Goal: Task Accomplishment & Management: Use online tool/utility

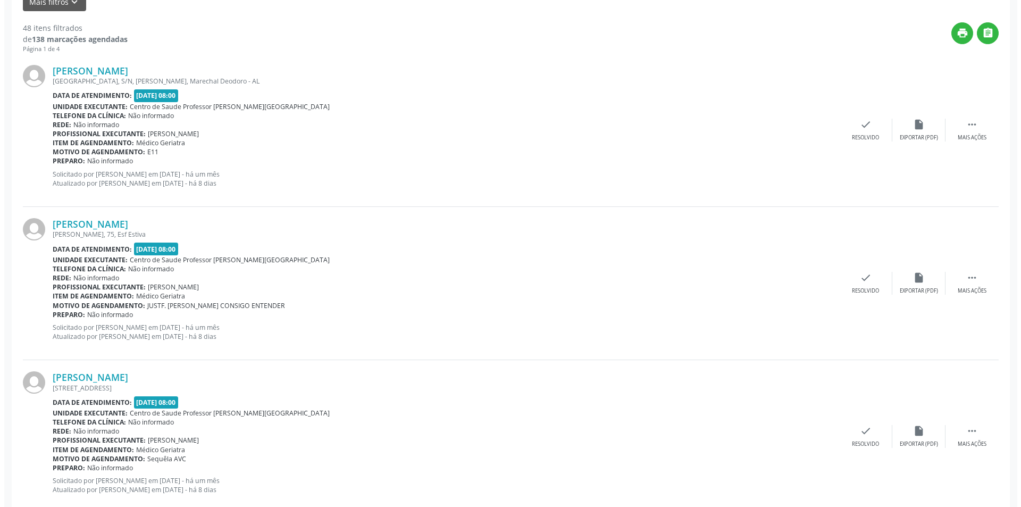
scroll to position [213, 0]
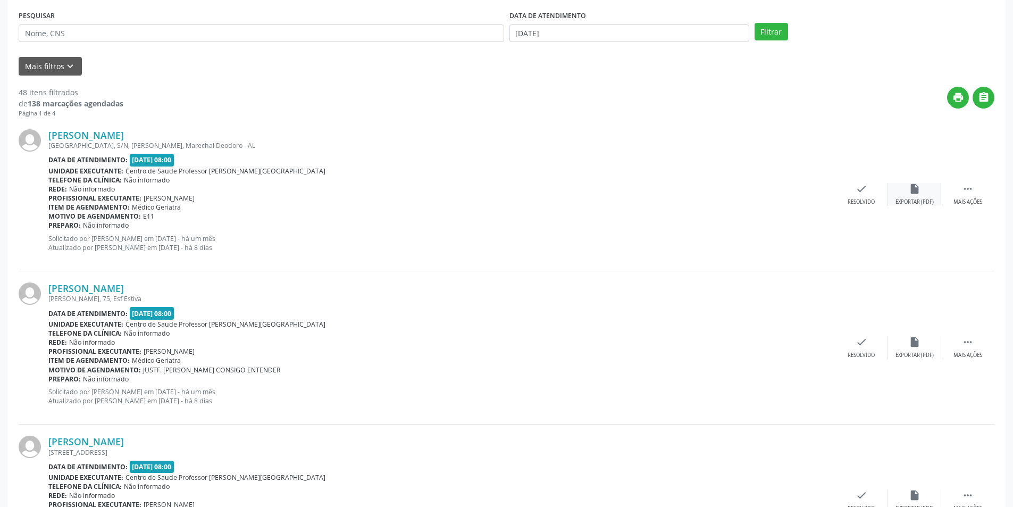
click at [918, 193] on icon "insert_drive_file" at bounding box center [915, 189] width 12 height 12
click at [880, 201] on div "check Resolvido" at bounding box center [861, 194] width 53 height 23
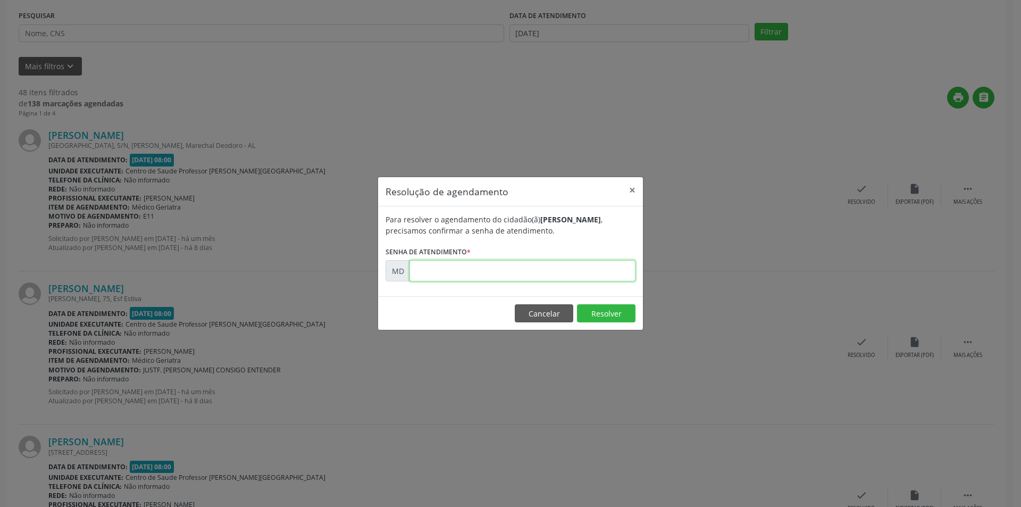
paste input "00001527"
type input "00001527"
click at [590, 312] on button "Resolver" at bounding box center [606, 313] width 59 height 18
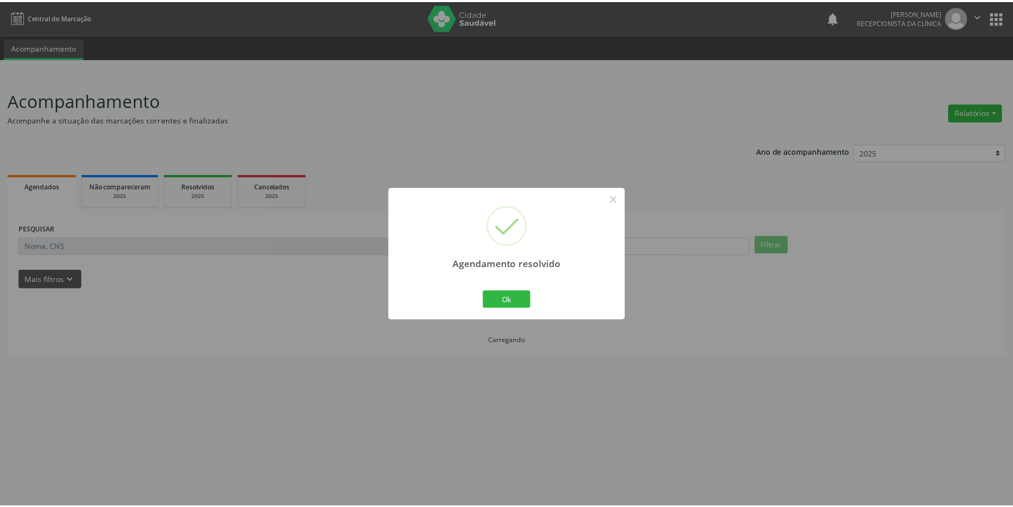
scroll to position [0, 0]
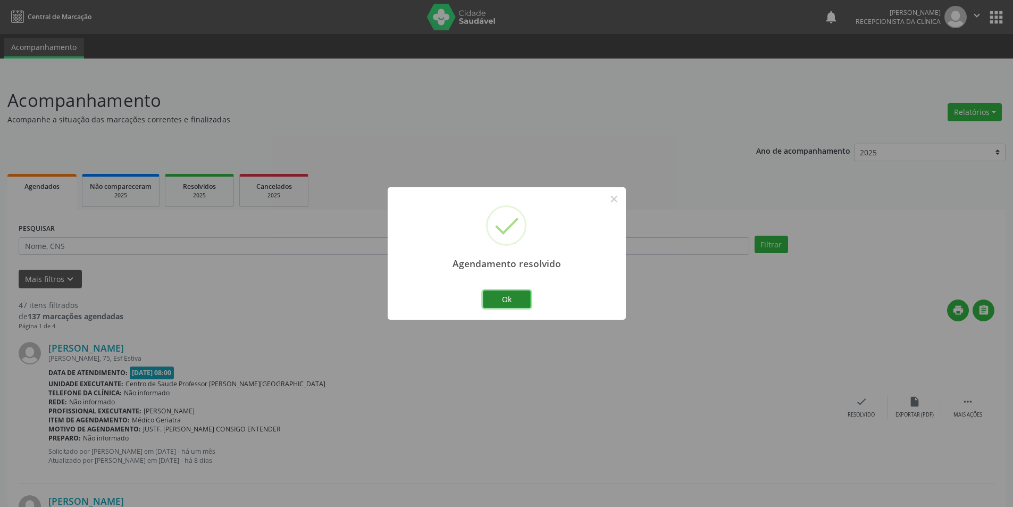
click at [520, 294] on button "Ok" at bounding box center [507, 299] width 48 height 18
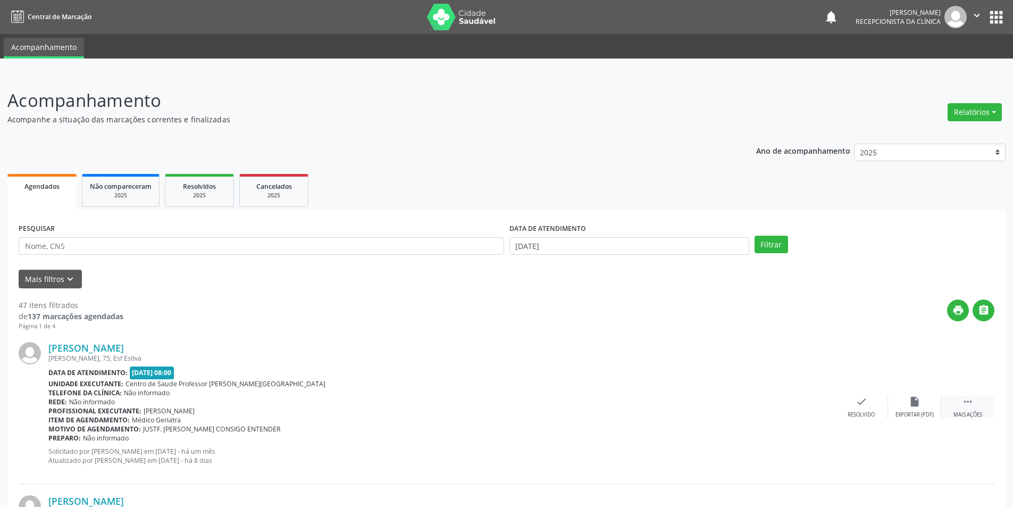
click at [961, 407] on div " Mais ações" at bounding box center [968, 407] width 53 height 23
click at [912, 411] on div "Não compareceu" at bounding box center [914, 414] width 45 height 7
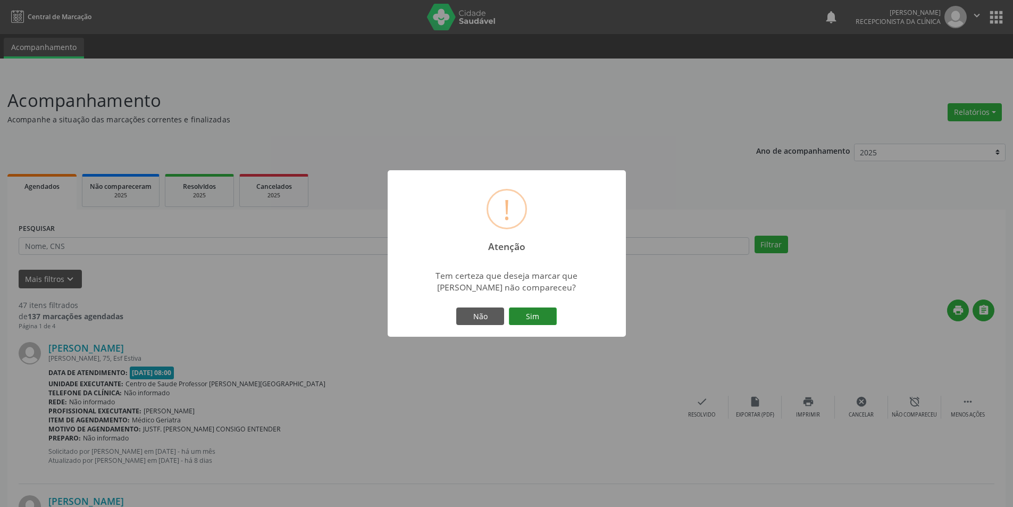
click at [527, 317] on button "Sim" at bounding box center [533, 316] width 48 height 18
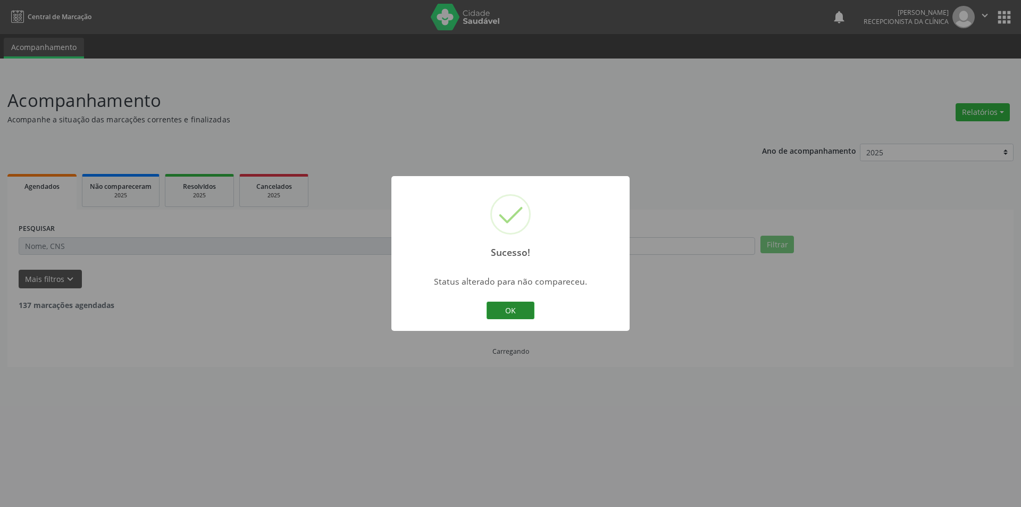
click at [509, 315] on button "OK" at bounding box center [511, 311] width 48 height 18
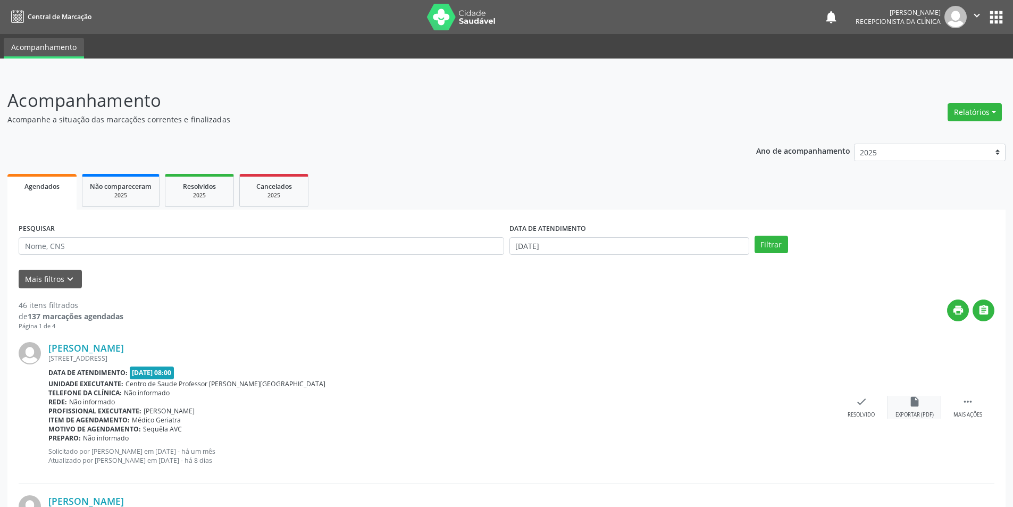
click at [912, 409] on div "insert_drive_file Exportar (PDF)" at bounding box center [914, 407] width 53 height 23
click at [857, 412] on div "Resolvido" at bounding box center [861, 414] width 27 height 7
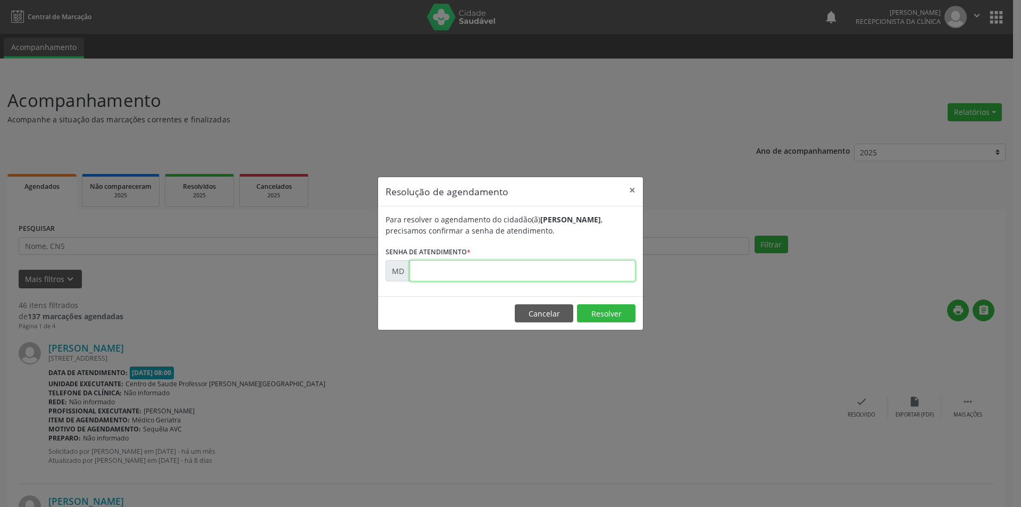
paste input "00002673"
type input "00002673"
click at [600, 314] on button "Resolver" at bounding box center [606, 313] width 59 height 18
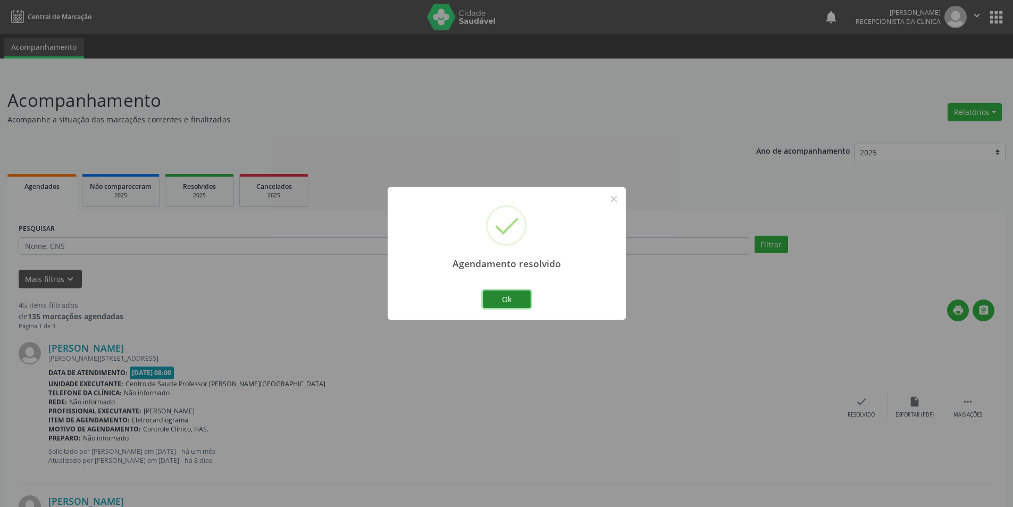
click at [523, 298] on button "Ok" at bounding box center [507, 299] width 48 height 18
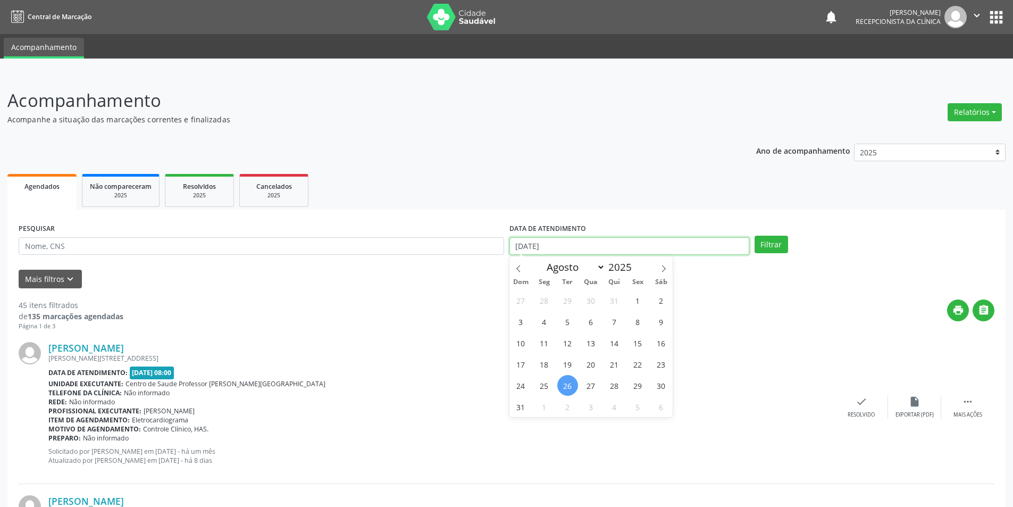
click at [635, 238] on input "[DATE]" at bounding box center [630, 246] width 240 height 18
click at [593, 347] on span "13" at bounding box center [591, 342] width 21 height 21
type input "[DATE]"
click at [768, 242] on button "Filtrar" at bounding box center [772, 245] width 34 height 18
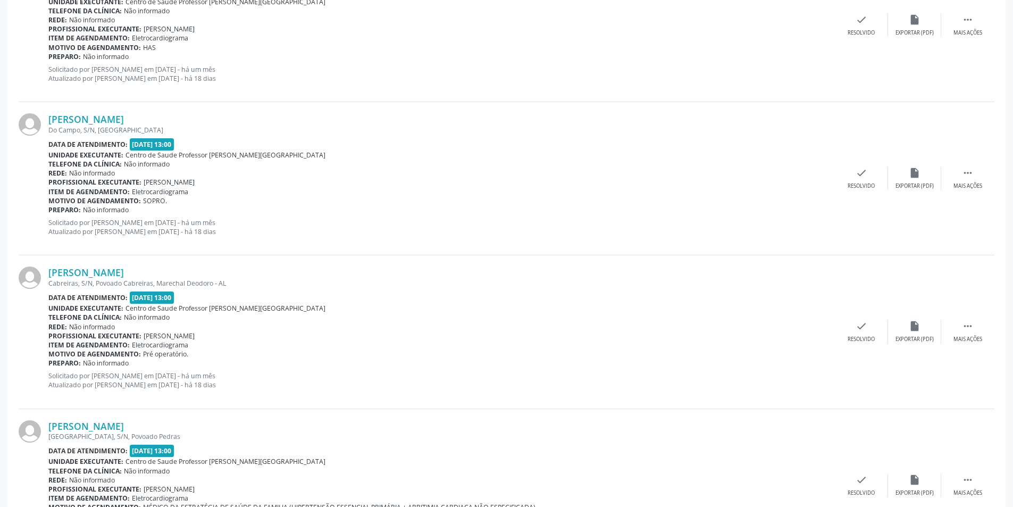
scroll to position [106, 0]
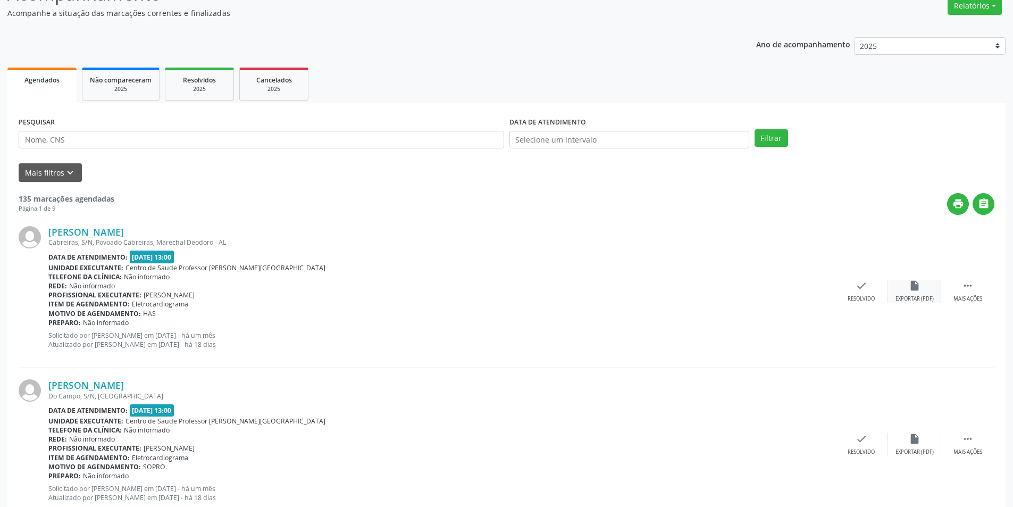
click at [925, 294] on div "insert_drive_file Exportar (PDF)" at bounding box center [914, 291] width 53 height 23
click at [972, 298] on div "Mais ações" at bounding box center [968, 298] width 29 height 7
click at [906, 293] on div "alarm_off Não compareceu" at bounding box center [914, 291] width 53 height 23
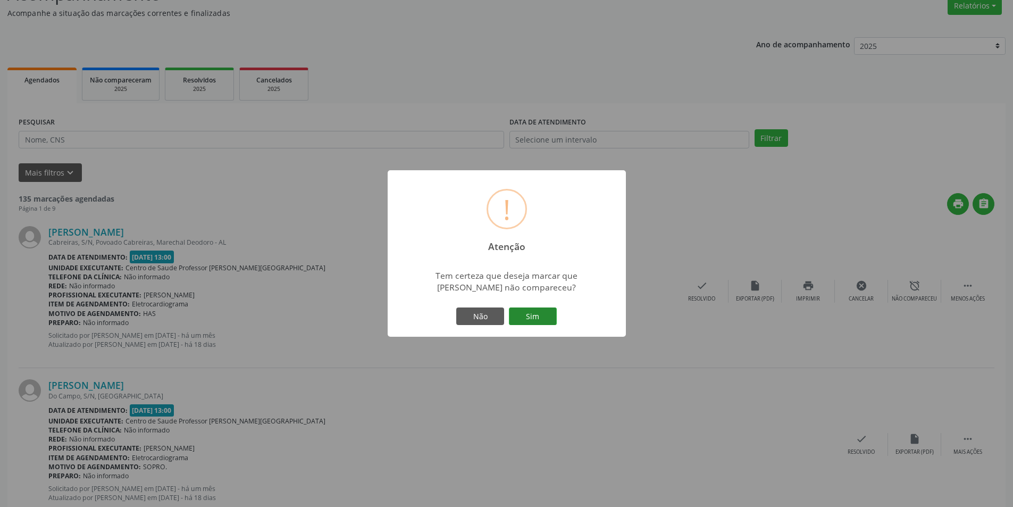
click at [536, 313] on button "Sim" at bounding box center [533, 316] width 48 height 18
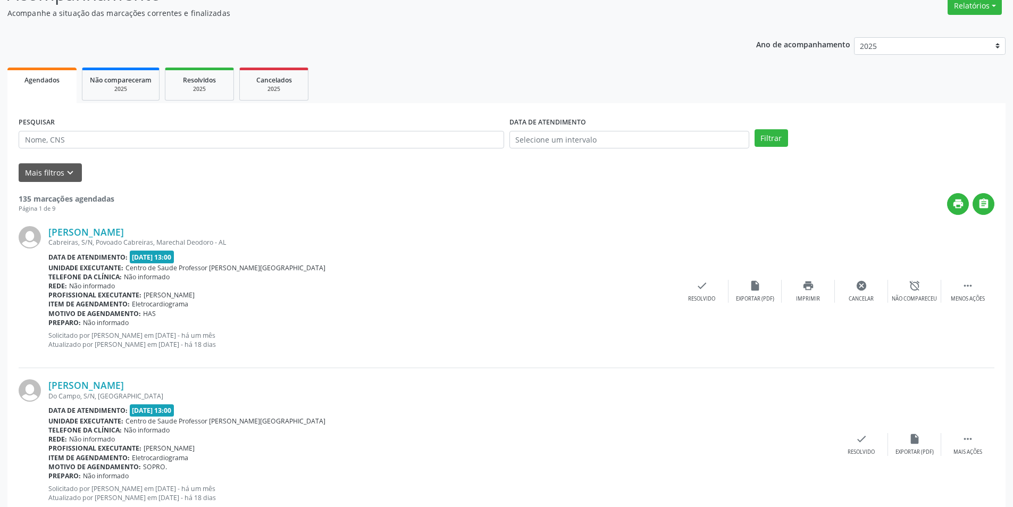
scroll to position [0, 0]
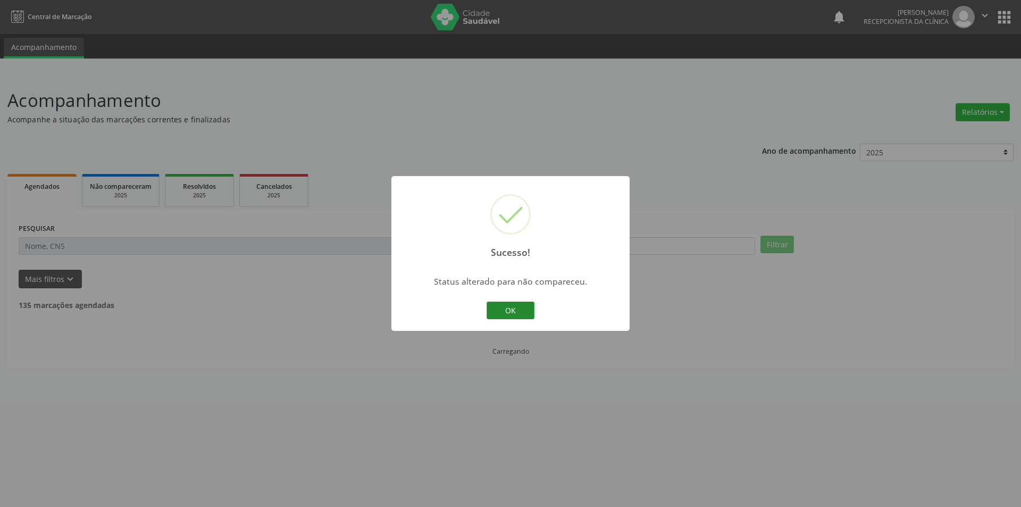
click at [523, 302] on button "OK" at bounding box center [511, 311] width 48 height 18
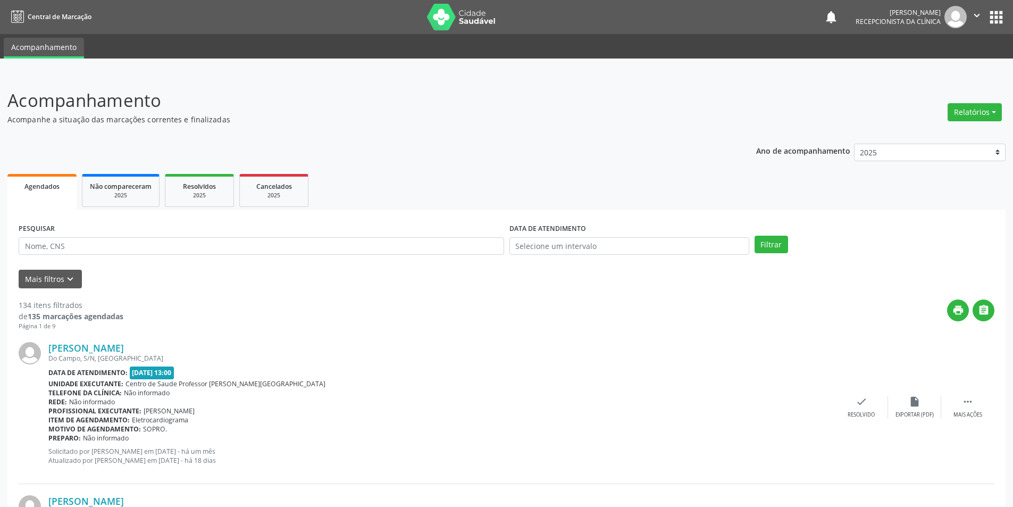
click at [967, 419] on div "[PERSON_NAME] [GEOGRAPHIC_DATA], S/N, [GEOGRAPHIC_DATA] Data de atendimento: [D…" at bounding box center [507, 407] width 976 height 153
click at [952, 407] on div " Mais ações" at bounding box center [968, 407] width 53 height 23
click at [902, 409] on div "alarm_off Não compareceu" at bounding box center [914, 407] width 53 height 23
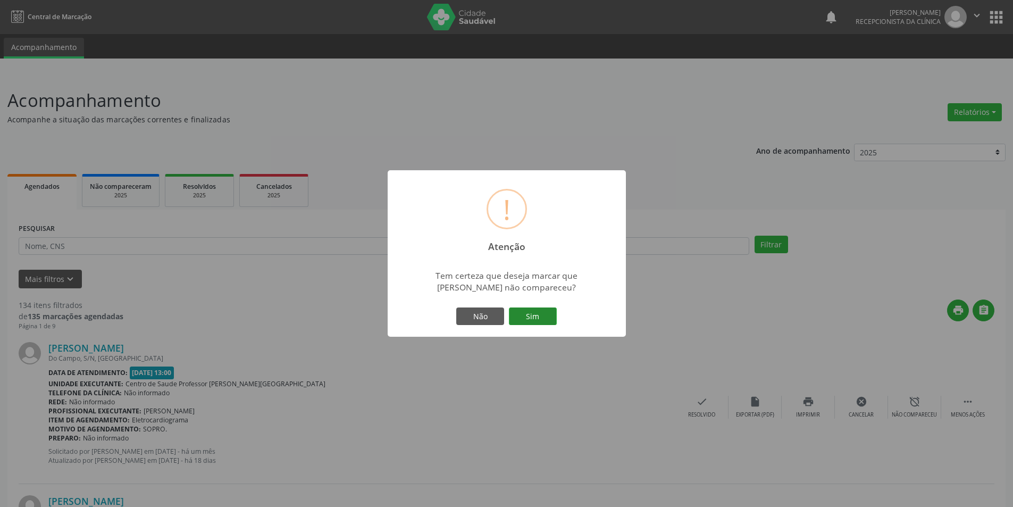
click at [532, 312] on button "Sim" at bounding box center [533, 316] width 48 height 18
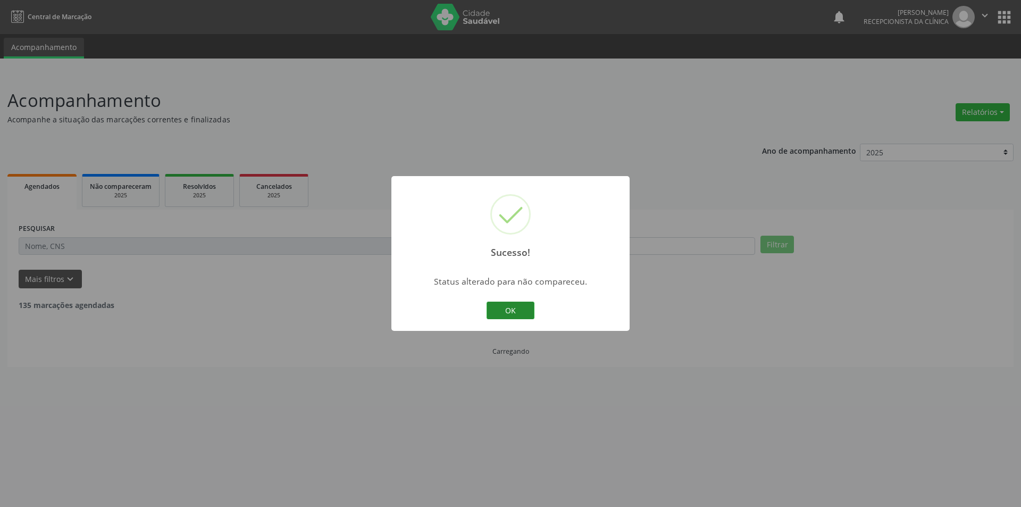
click at [522, 317] on button "OK" at bounding box center [511, 311] width 48 height 18
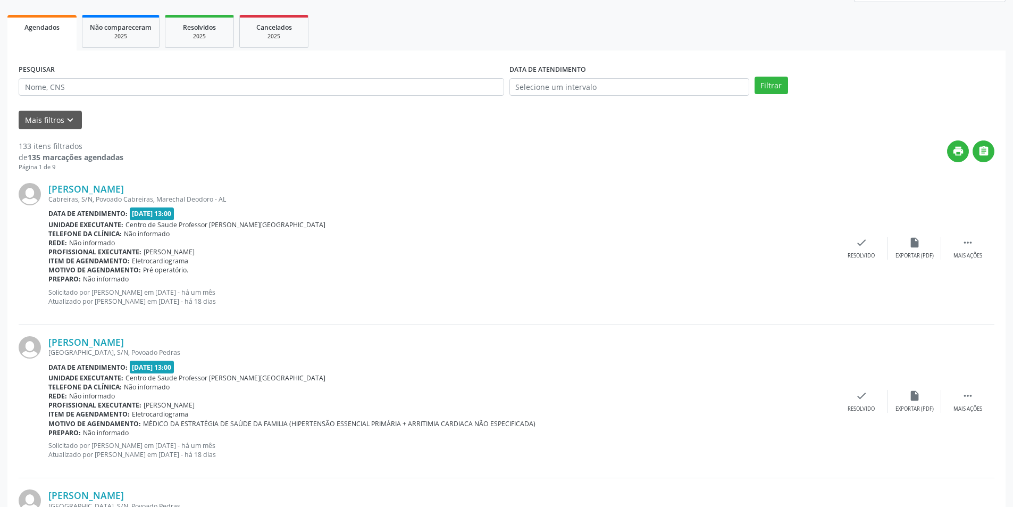
scroll to position [160, 0]
click at [960, 243] on div " Mais ações" at bounding box center [968, 247] width 53 height 23
click at [917, 252] on div "Não compareceu" at bounding box center [914, 255] width 45 height 7
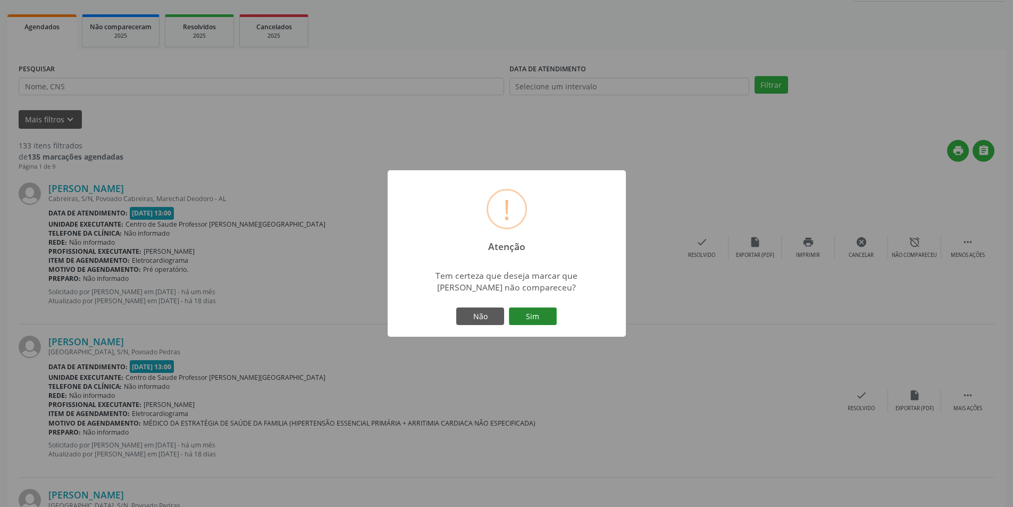
click at [544, 319] on button "Sim" at bounding box center [533, 316] width 48 height 18
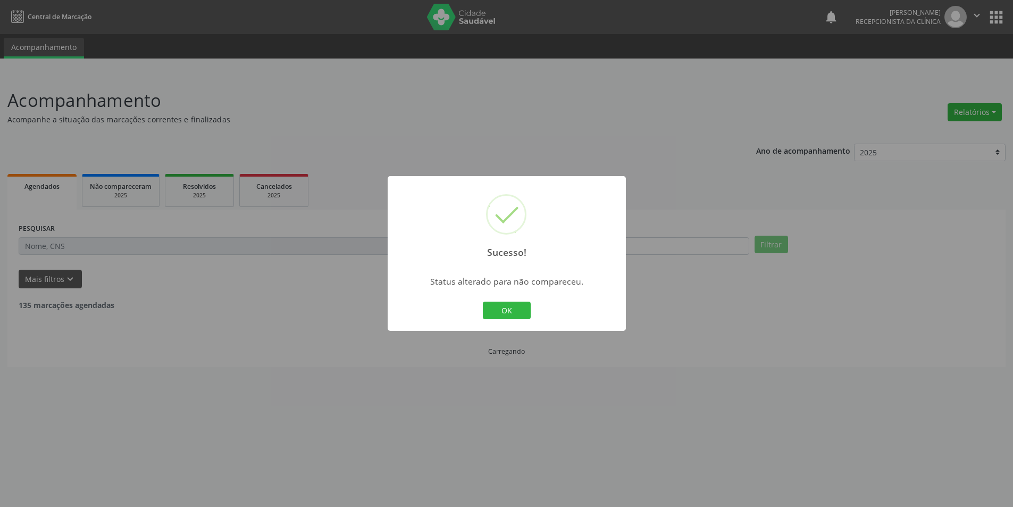
scroll to position [0, 0]
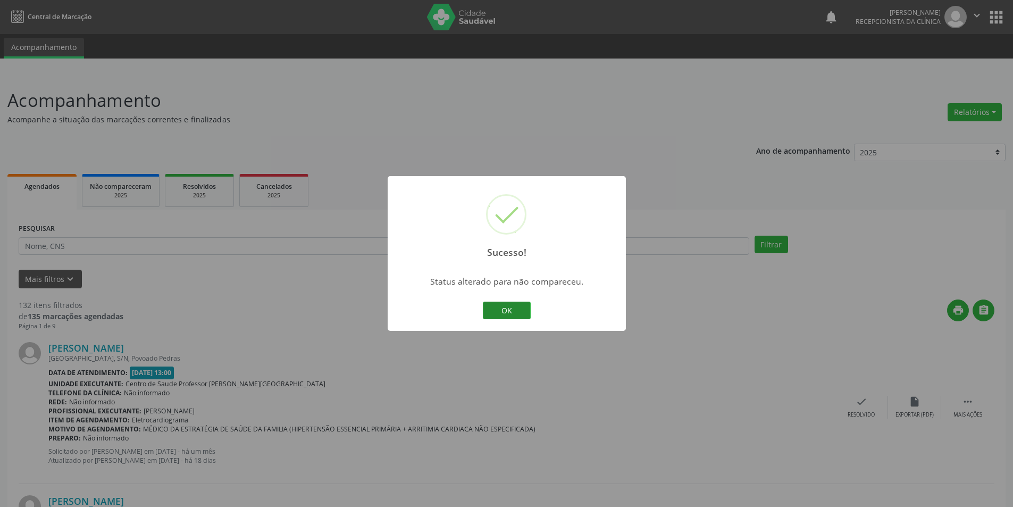
click at [519, 308] on button "OK" at bounding box center [507, 311] width 48 height 18
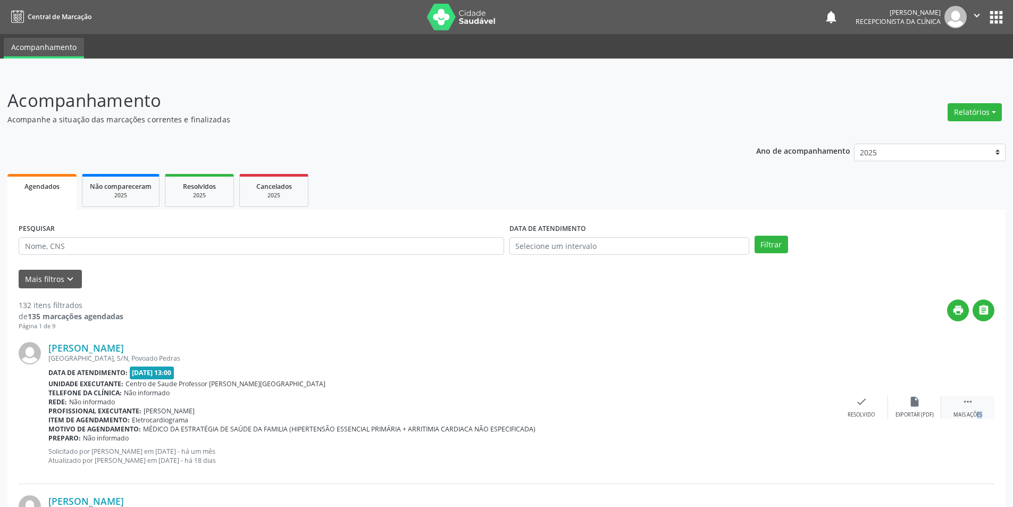
click at [967, 409] on div " Mais ações" at bounding box center [968, 407] width 53 height 23
click at [920, 407] on icon "alarm_off" at bounding box center [915, 402] width 12 height 12
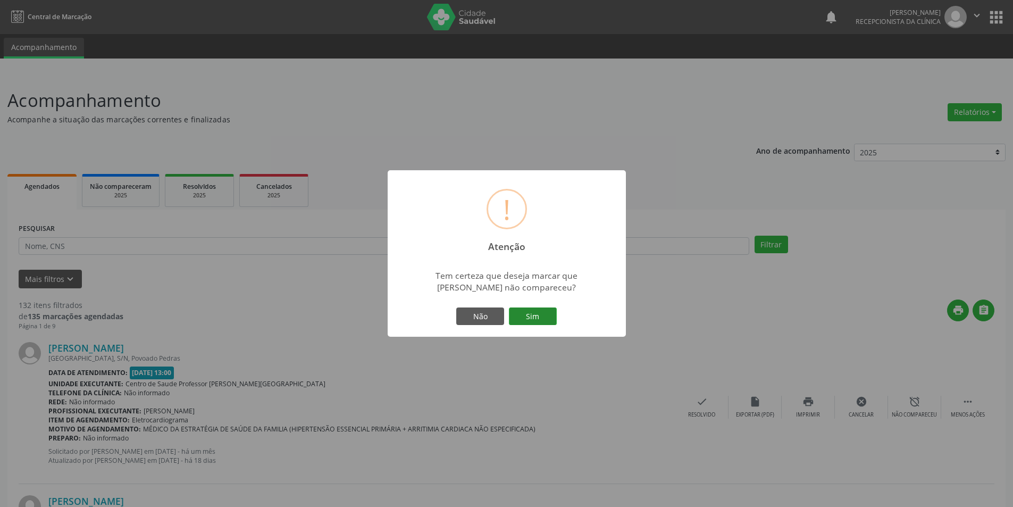
click at [537, 319] on button "Sim" at bounding box center [533, 316] width 48 height 18
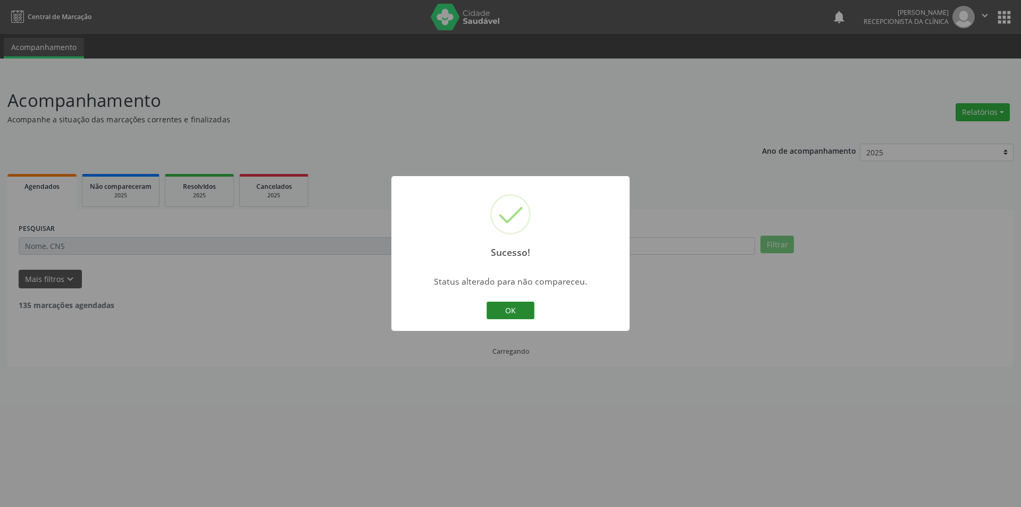
click at [520, 310] on button "OK" at bounding box center [511, 311] width 48 height 18
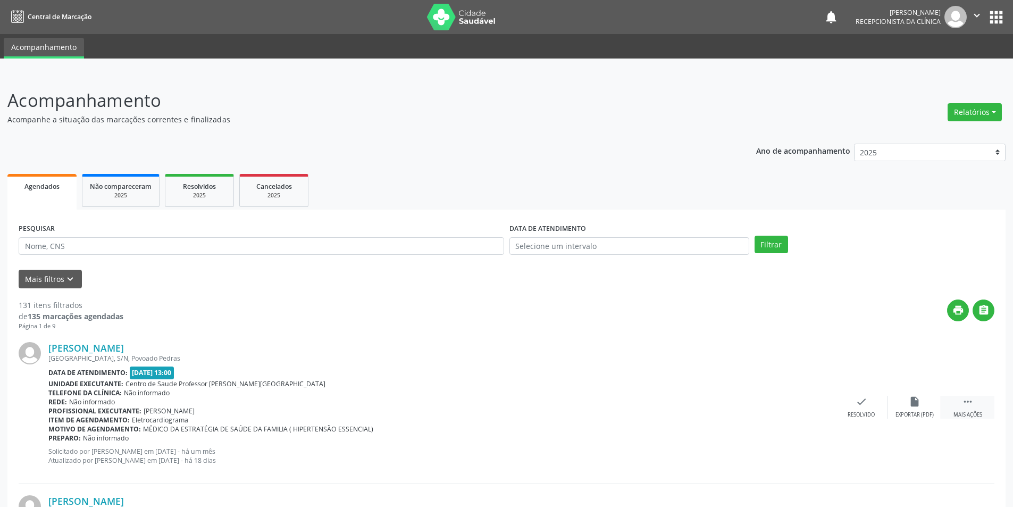
click at [968, 411] on div "Mais ações" at bounding box center [968, 414] width 29 height 7
click at [920, 413] on div "Não compareceu" at bounding box center [914, 414] width 45 height 7
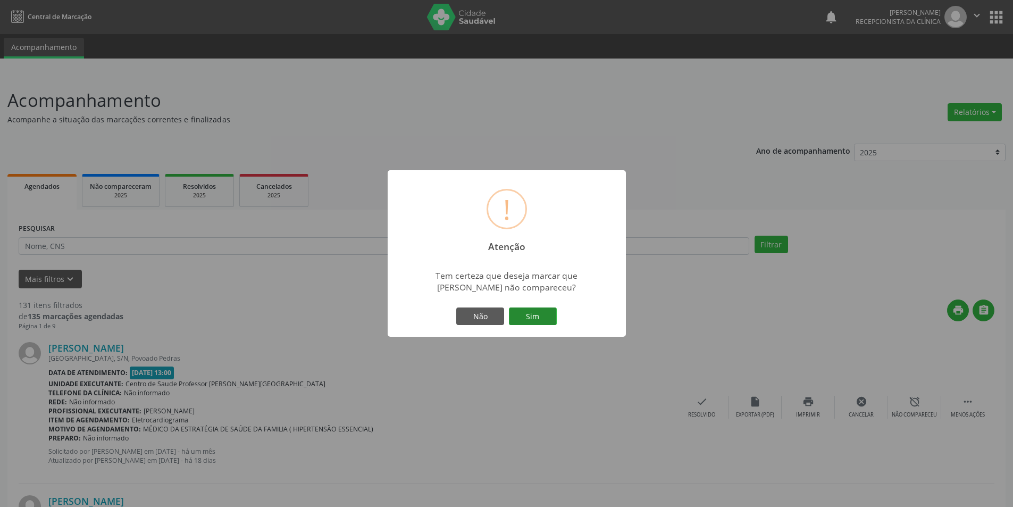
click at [519, 310] on button "Sim" at bounding box center [533, 316] width 48 height 18
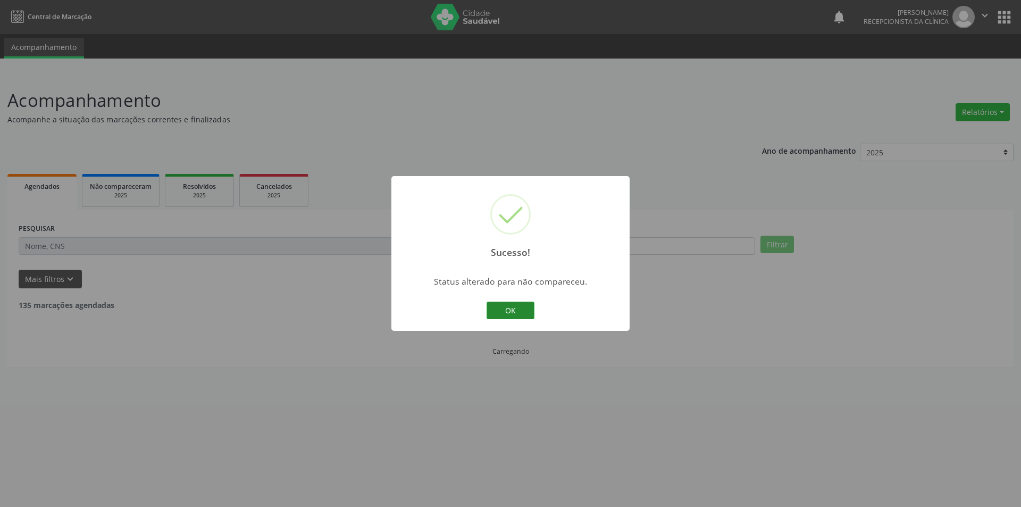
click at [505, 315] on button "OK" at bounding box center [511, 311] width 48 height 18
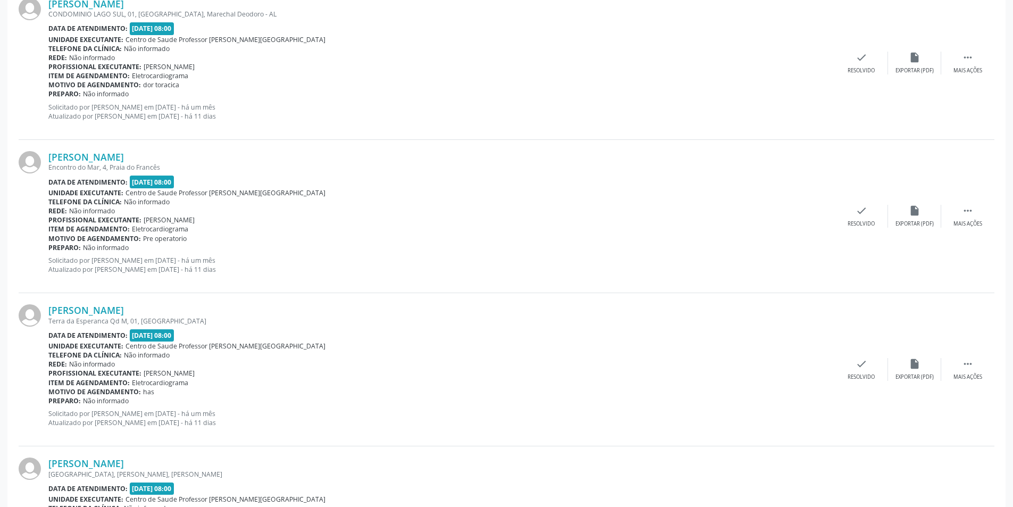
scroll to position [904, 0]
